Goal: Task Accomplishment & Management: Use online tool/utility

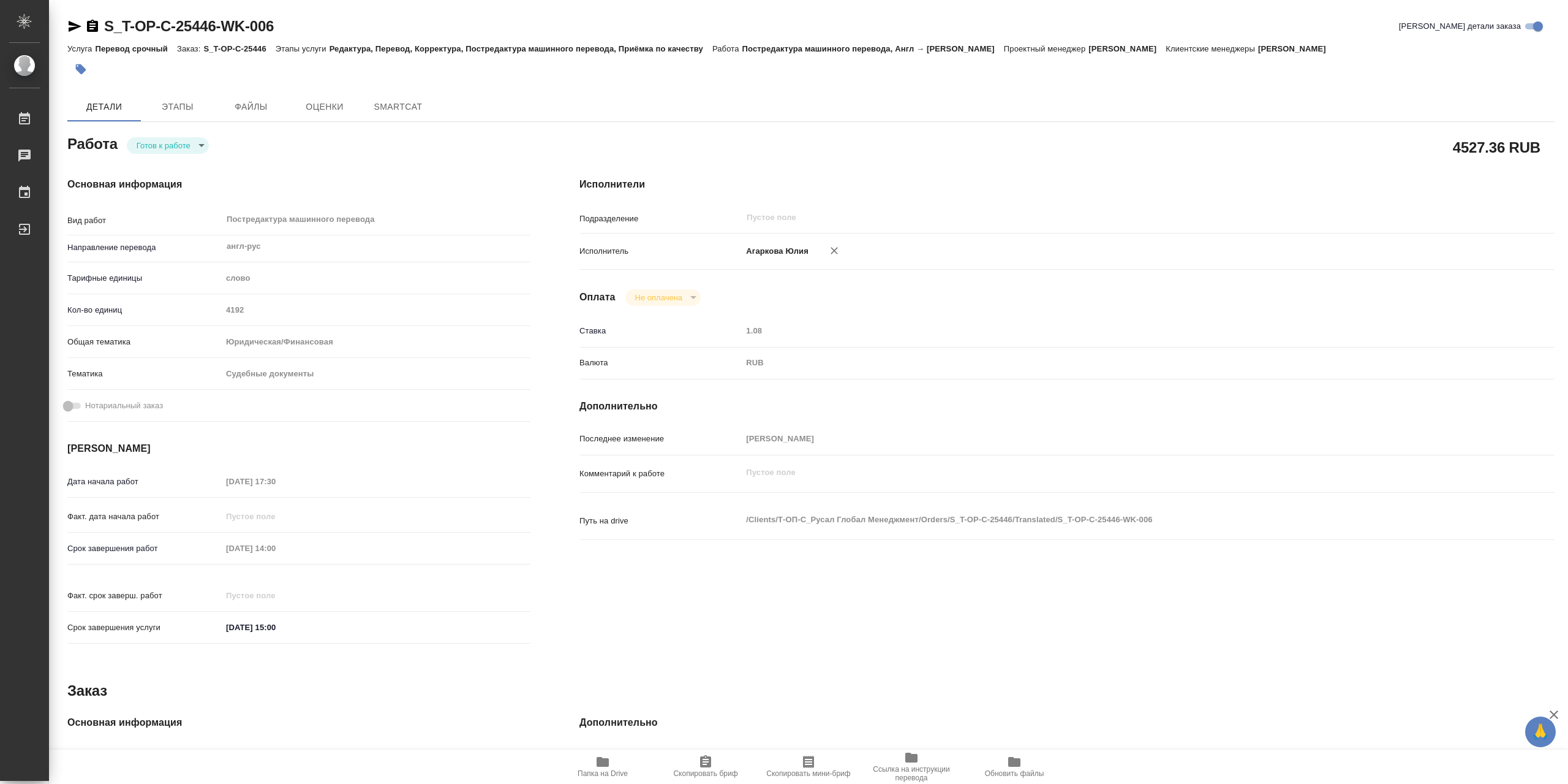
type textarea "x"
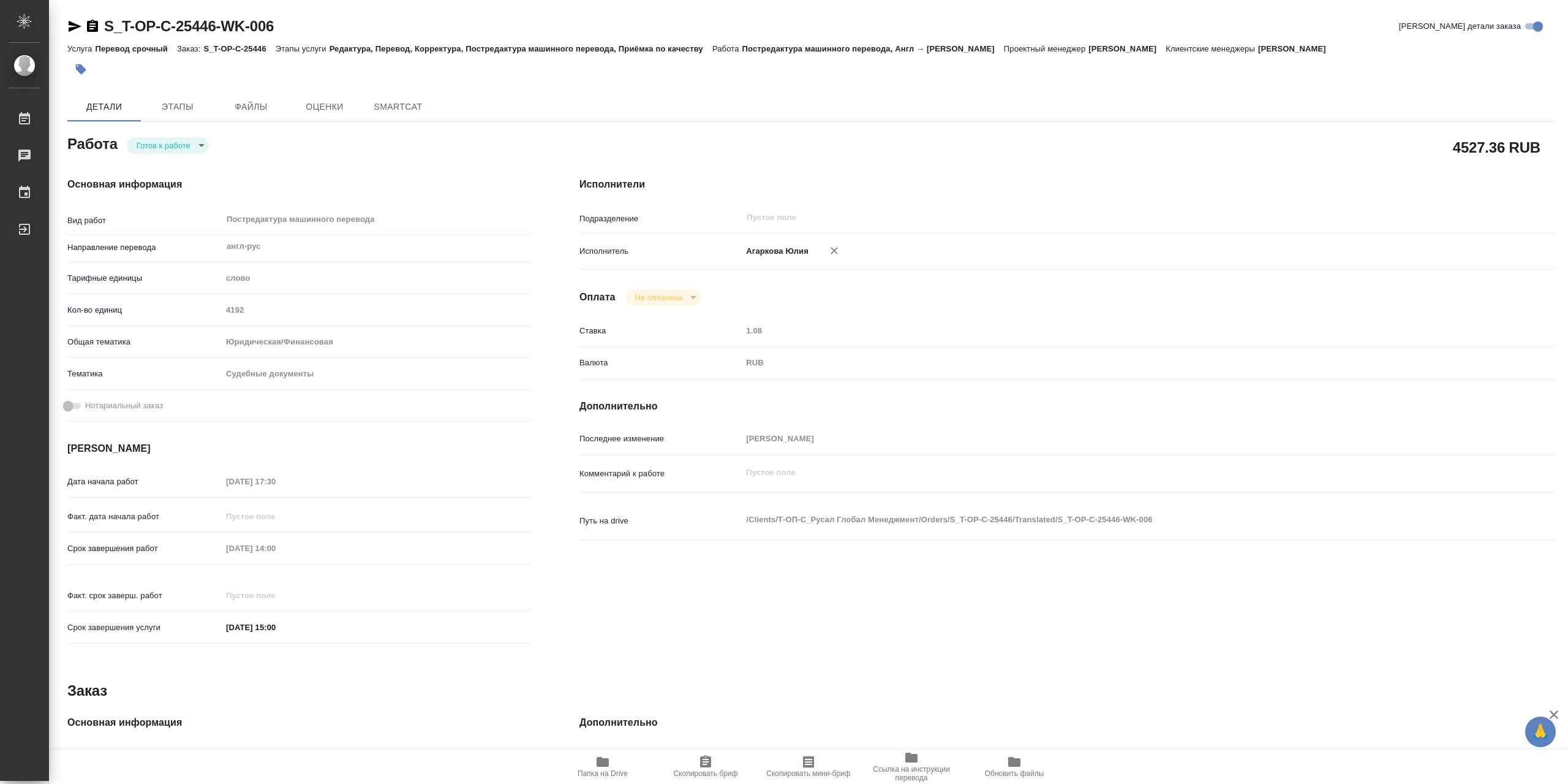
type textarea "x"
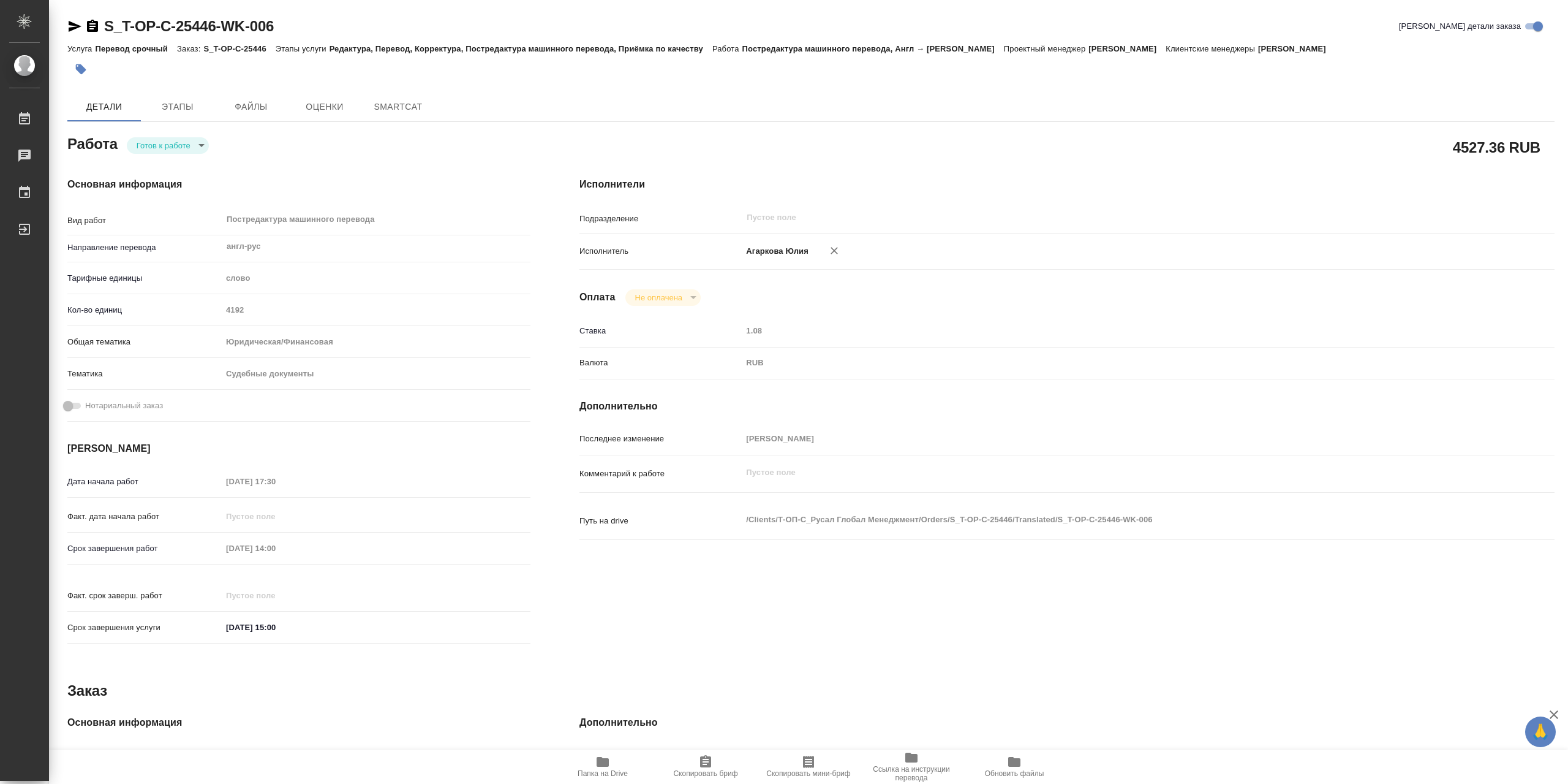
type textarea "x"
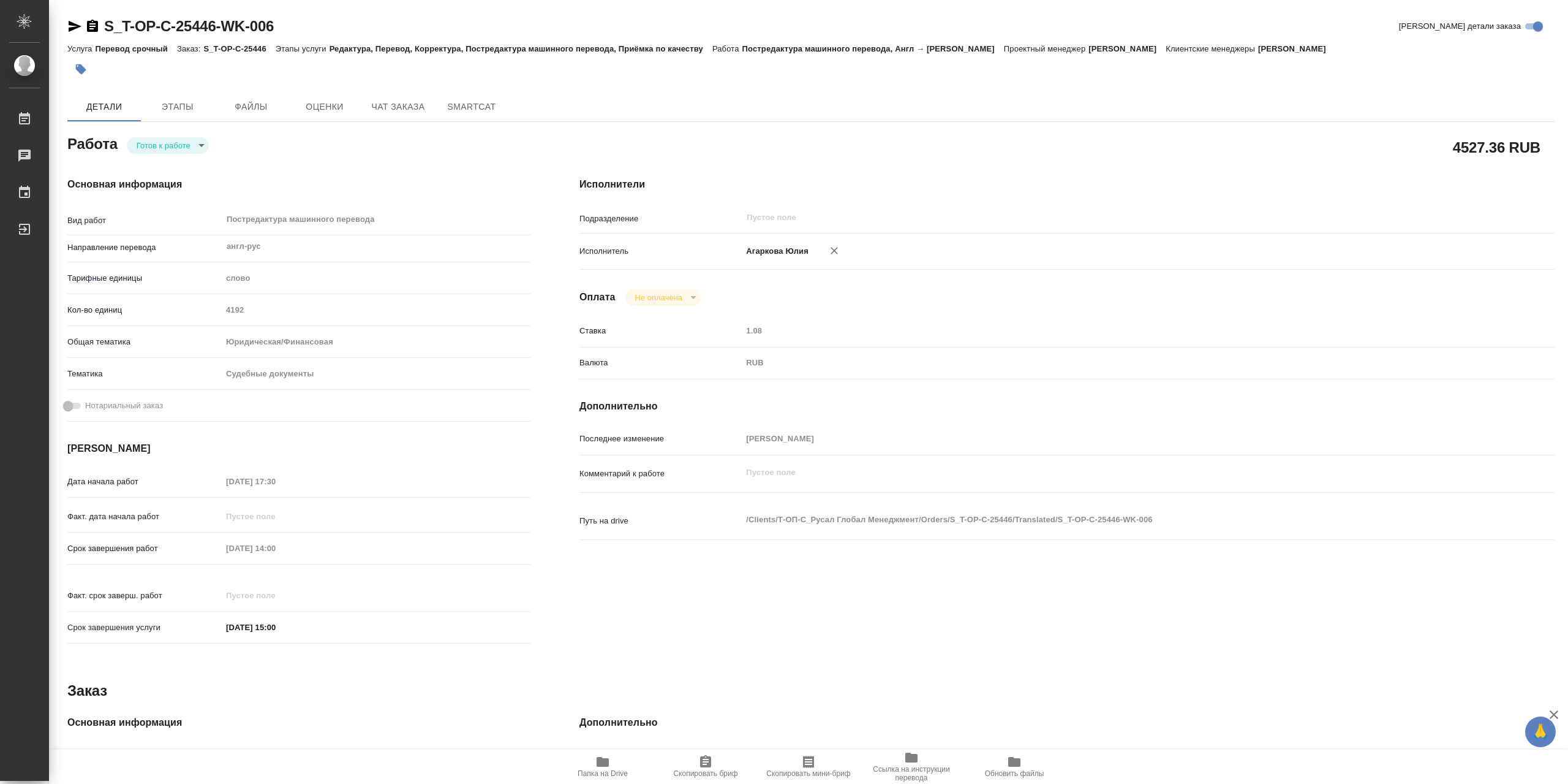
type textarea "x"
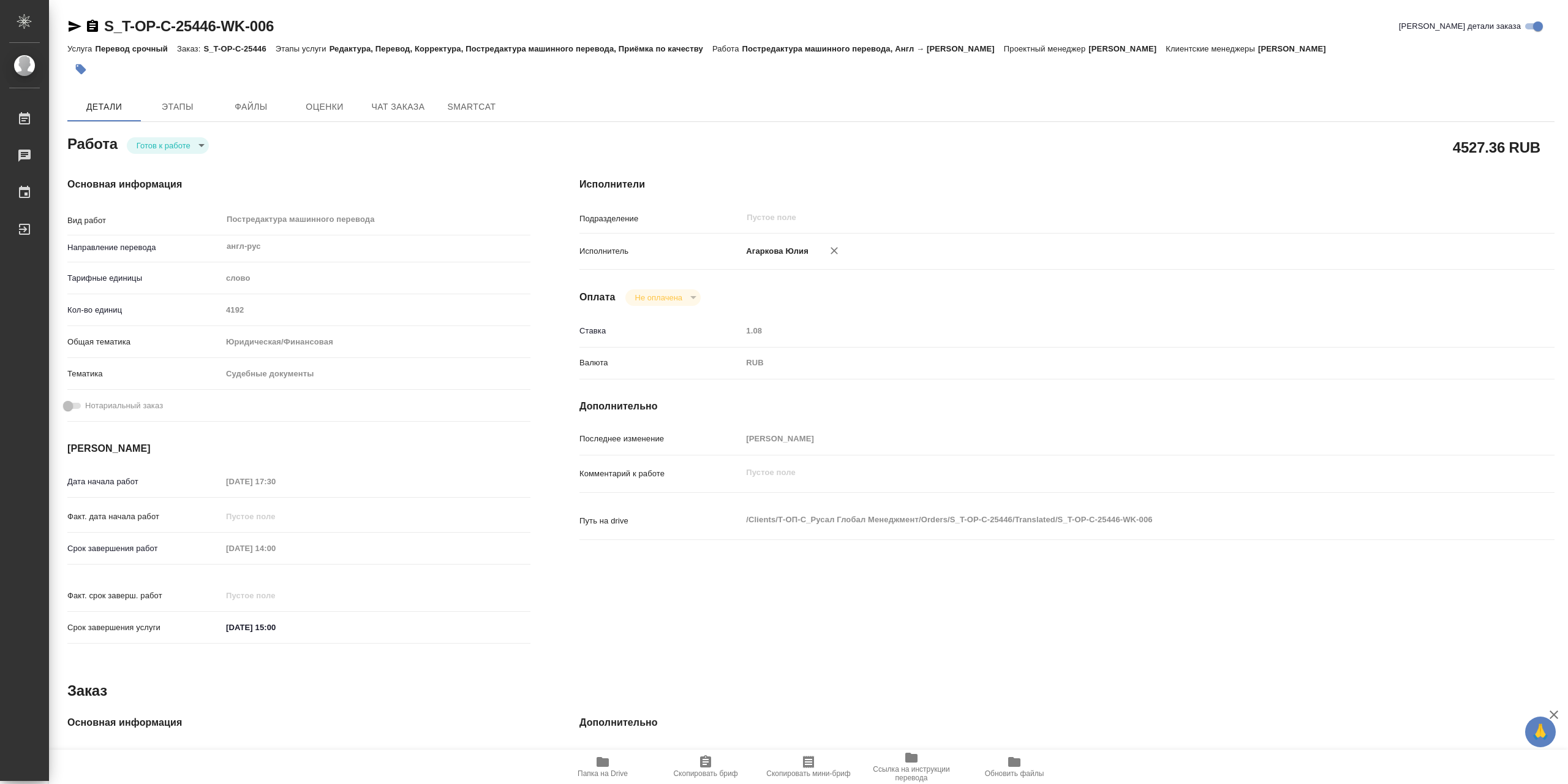
type textarea "x"
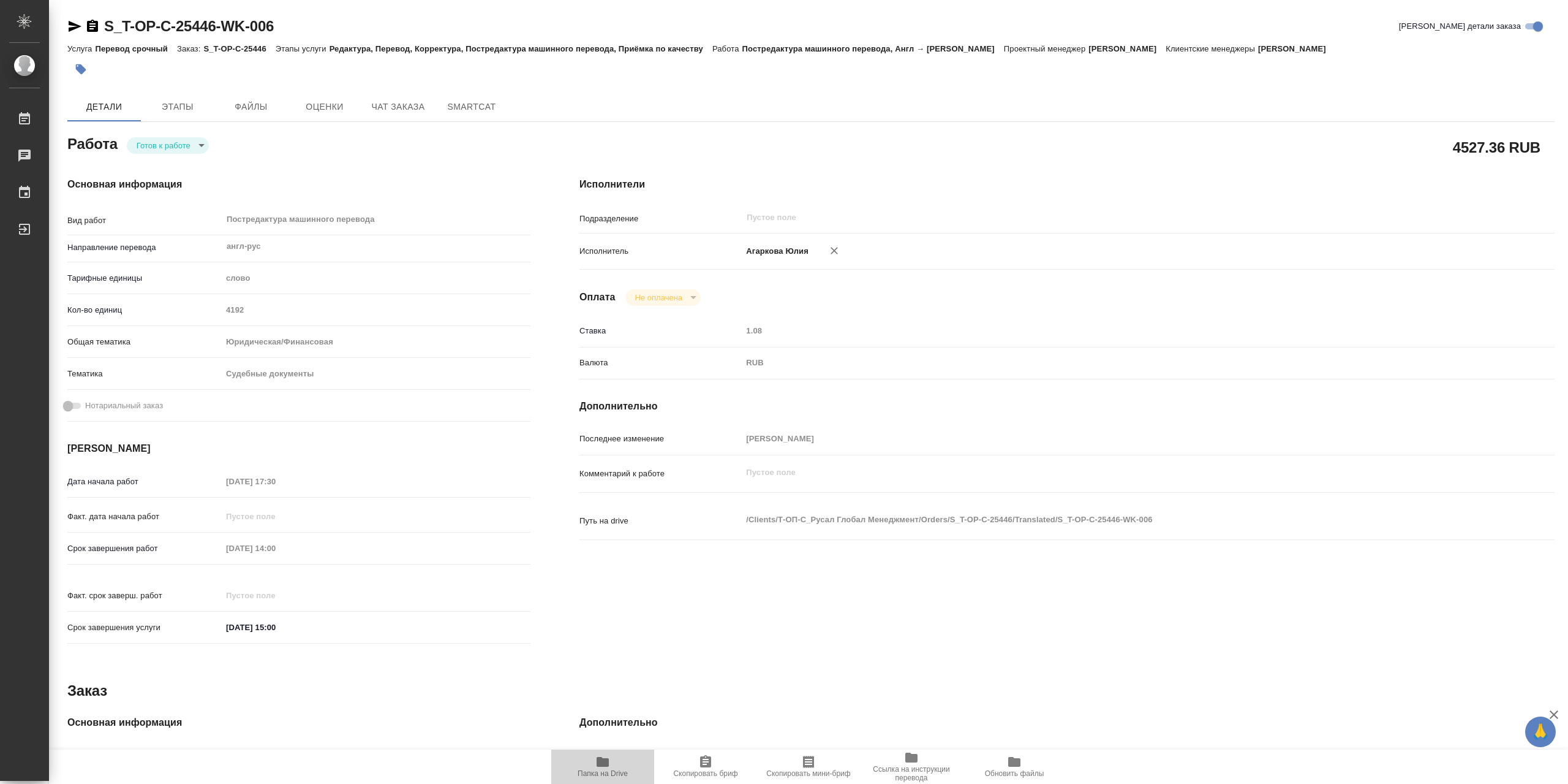
click at [604, 766] on icon "button" at bounding box center [603, 762] width 12 height 10
